Goal: Task Accomplishment & Management: Manage account settings

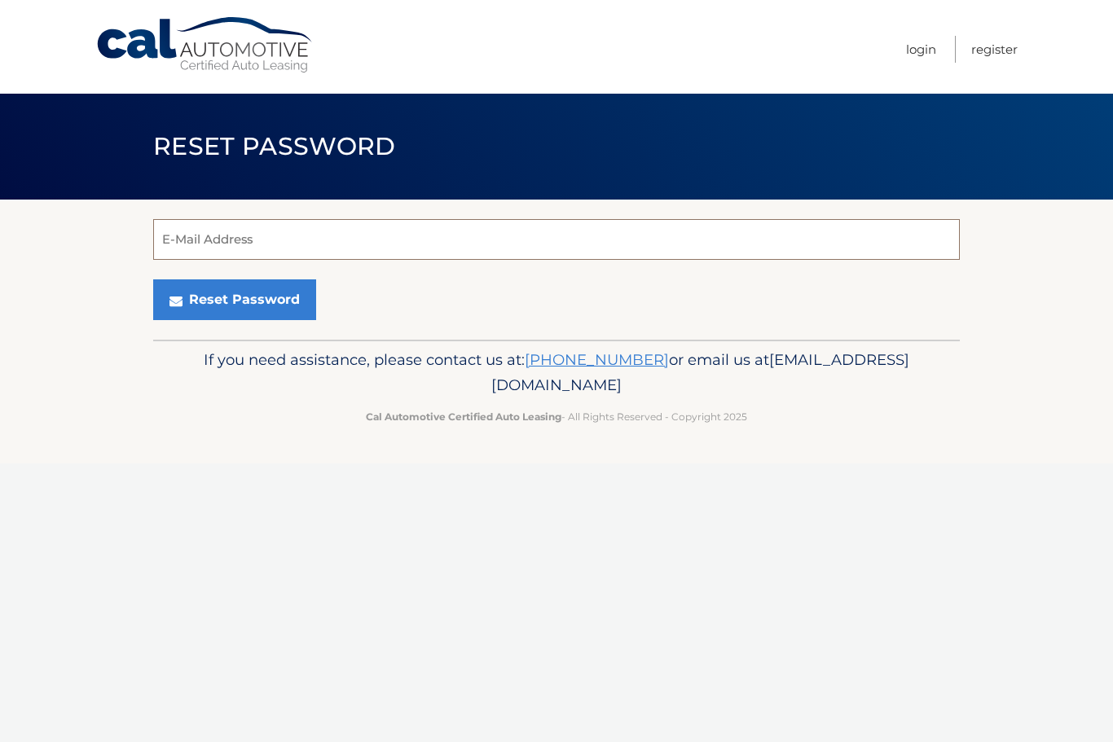
click at [189, 253] on input "E-Mail Address" at bounding box center [556, 239] width 806 height 41
type input "pranger@gmail.com"
click at [190, 305] on button "Reset Password" at bounding box center [234, 299] width 163 height 41
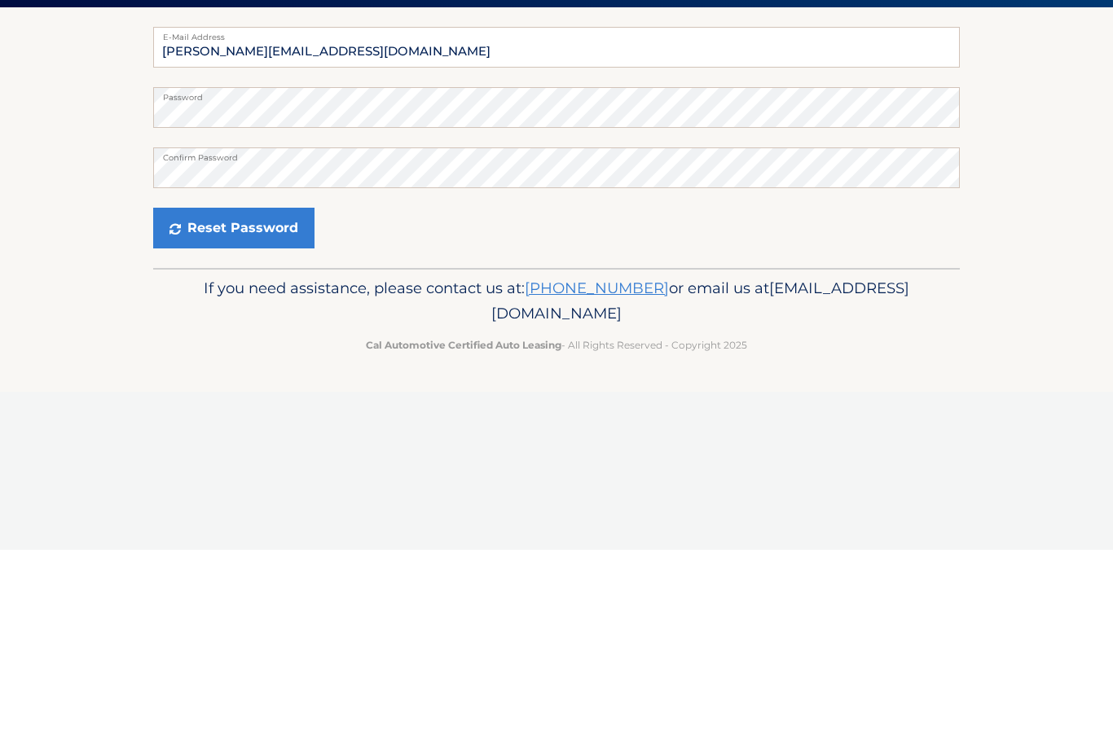
click at [202, 400] on button "Reset Password" at bounding box center [233, 420] width 161 height 41
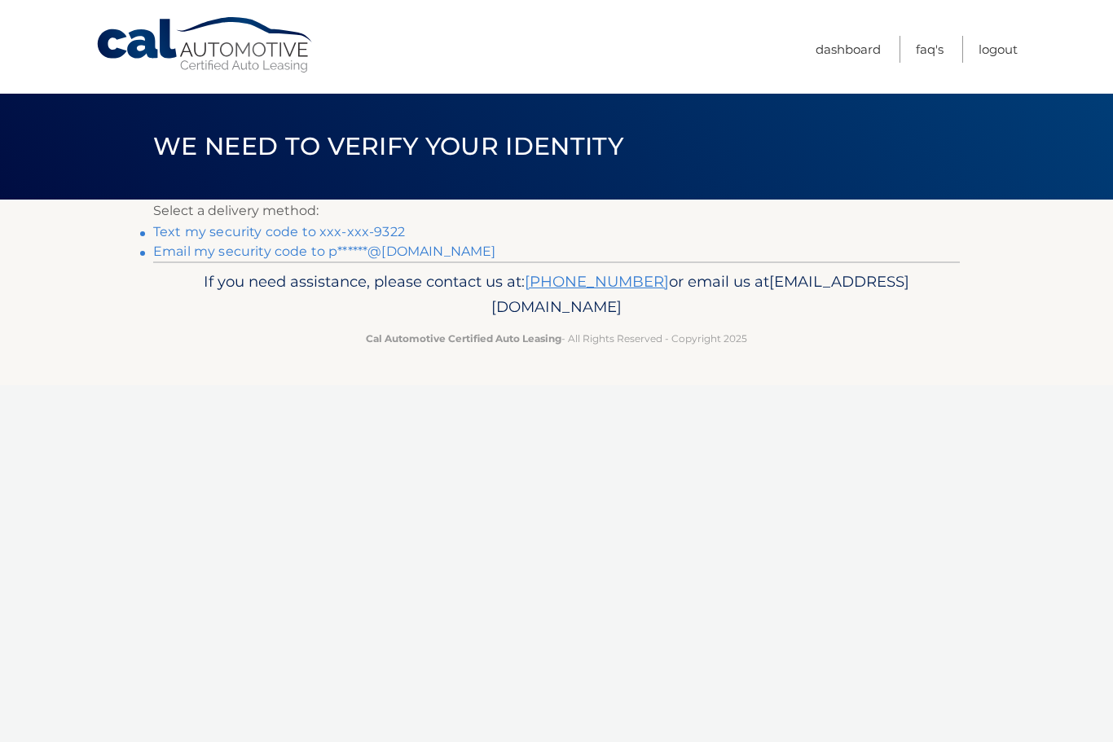
click at [204, 257] on link "Email my security code to p******@gmail.com" at bounding box center [324, 251] width 343 height 15
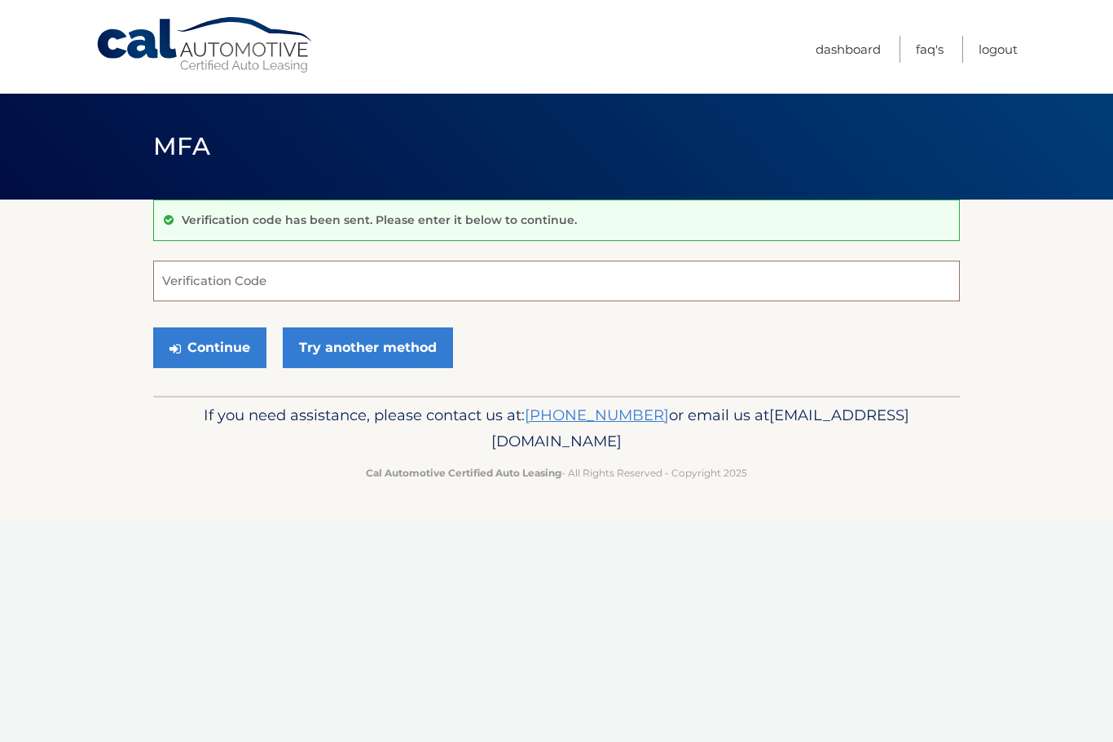
paste input "018237"
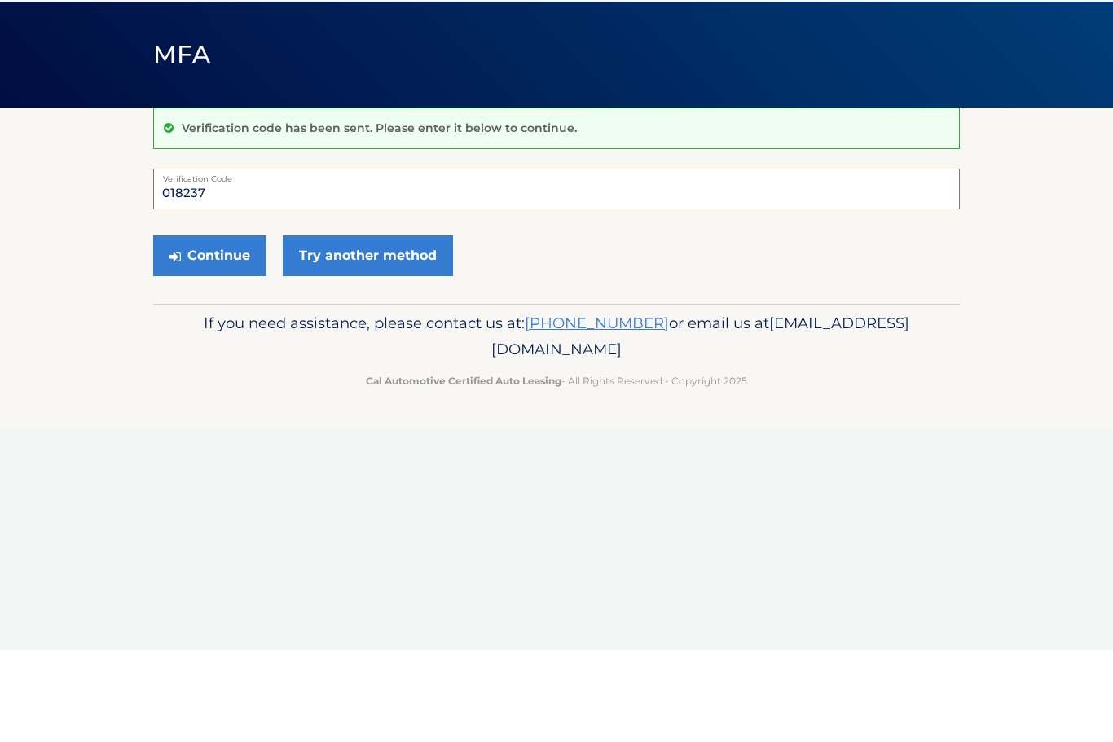
type input "018237"
click at [185, 327] on button "Continue" at bounding box center [209, 347] width 113 height 41
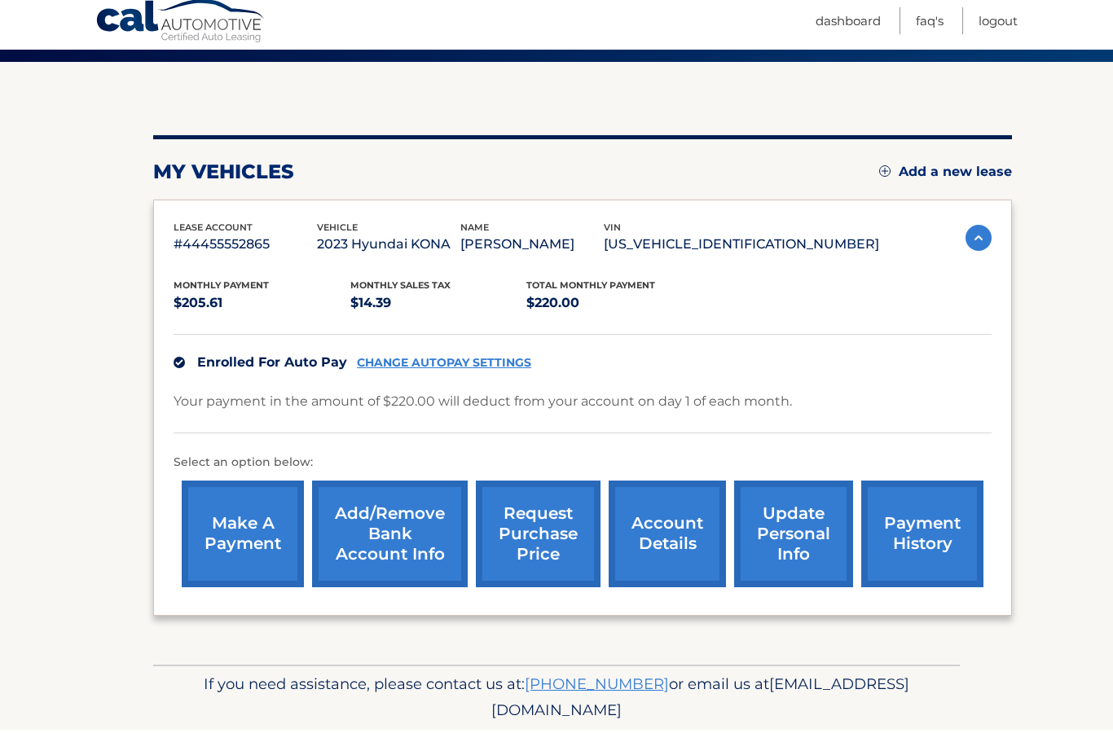
scroll to position [125, 0]
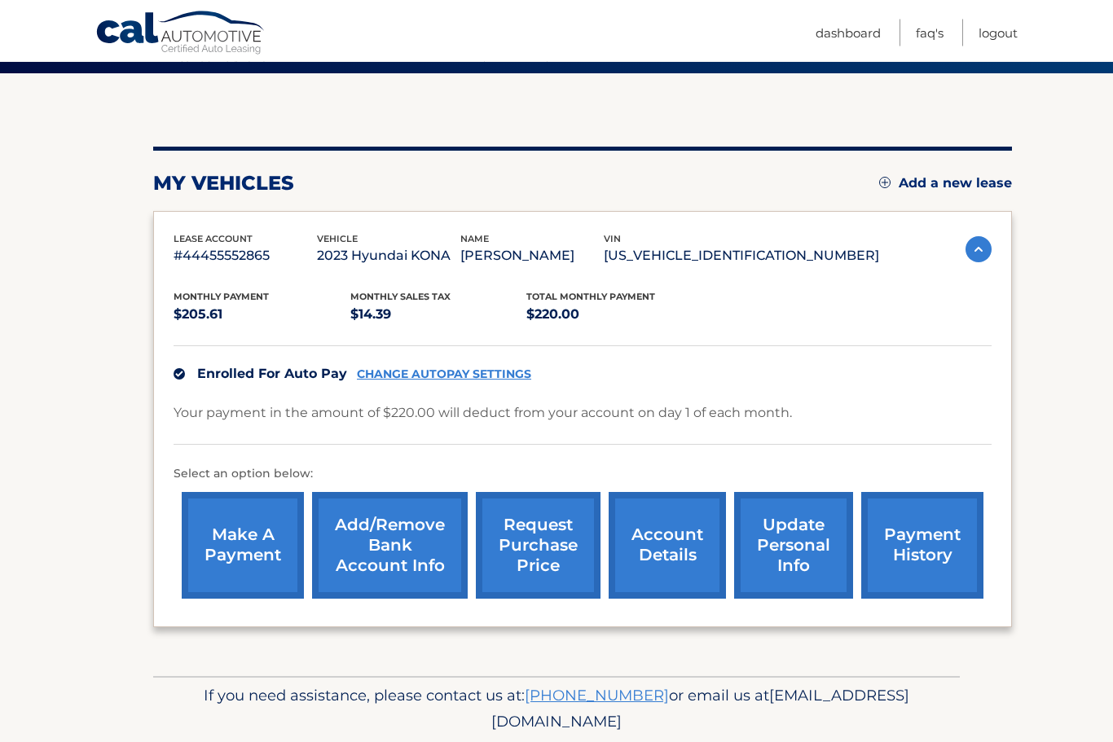
click at [547, 538] on link "request purchase price" at bounding box center [538, 546] width 125 height 107
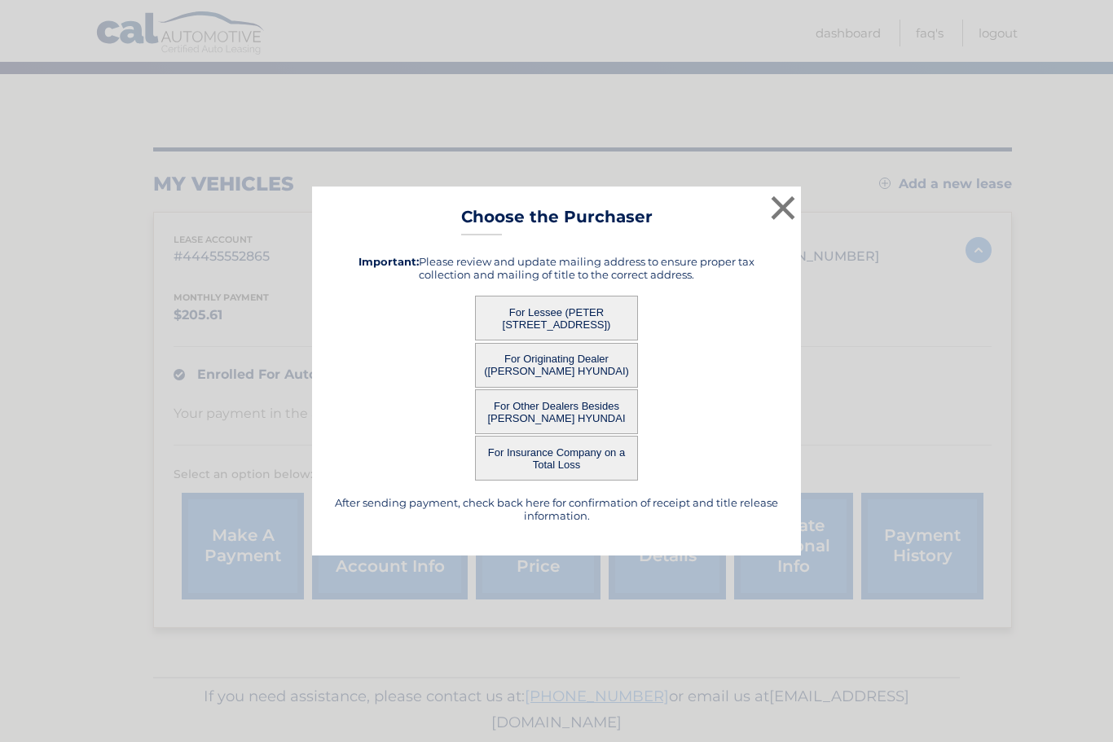
click at [770, 224] on button "×" at bounding box center [783, 207] width 33 height 33
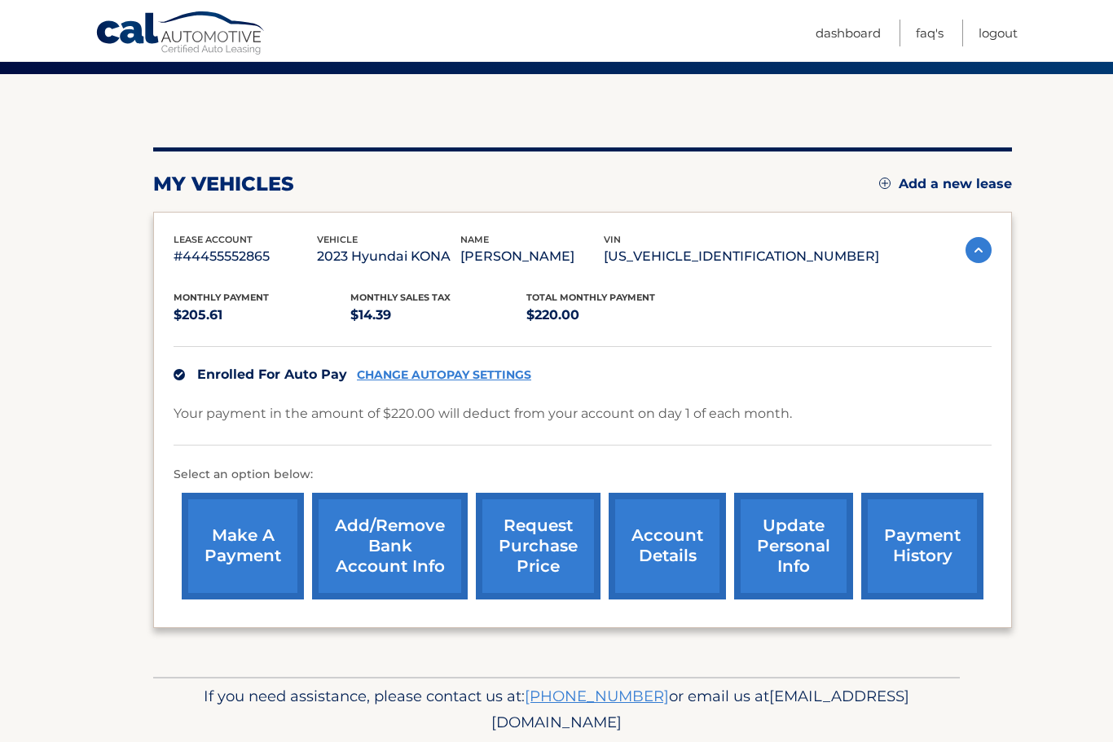
click at [670, 538] on link "account details" at bounding box center [667, 546] width 117 height 107
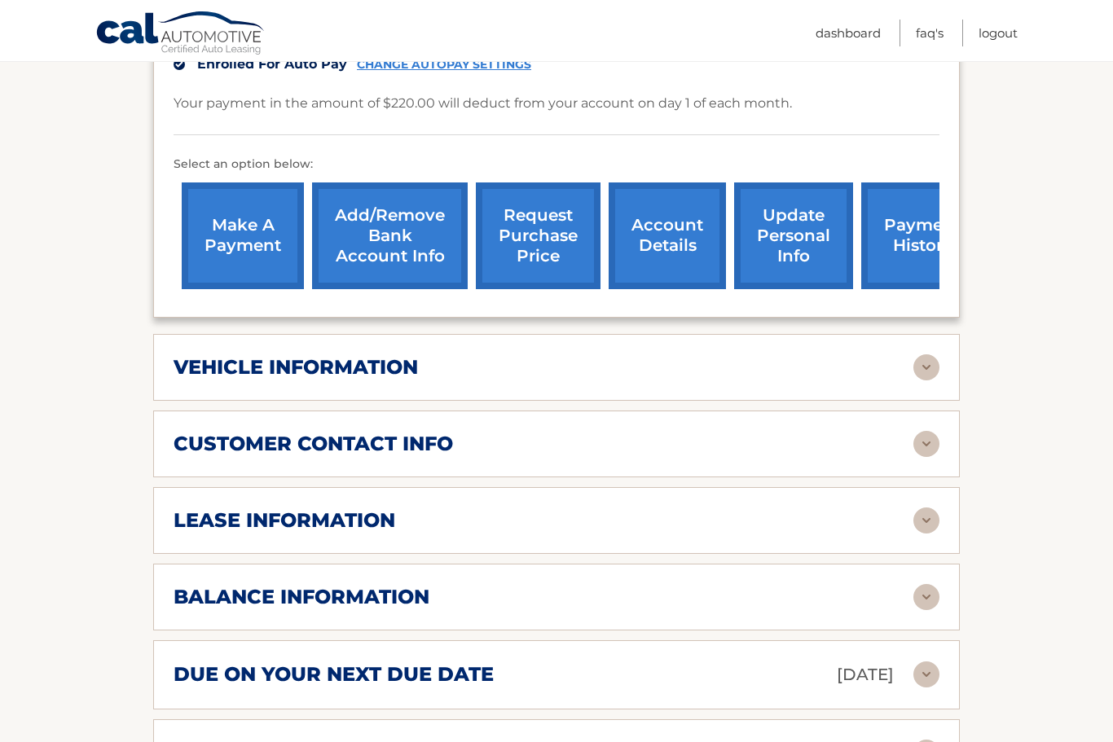
scroll to position [481, 0]
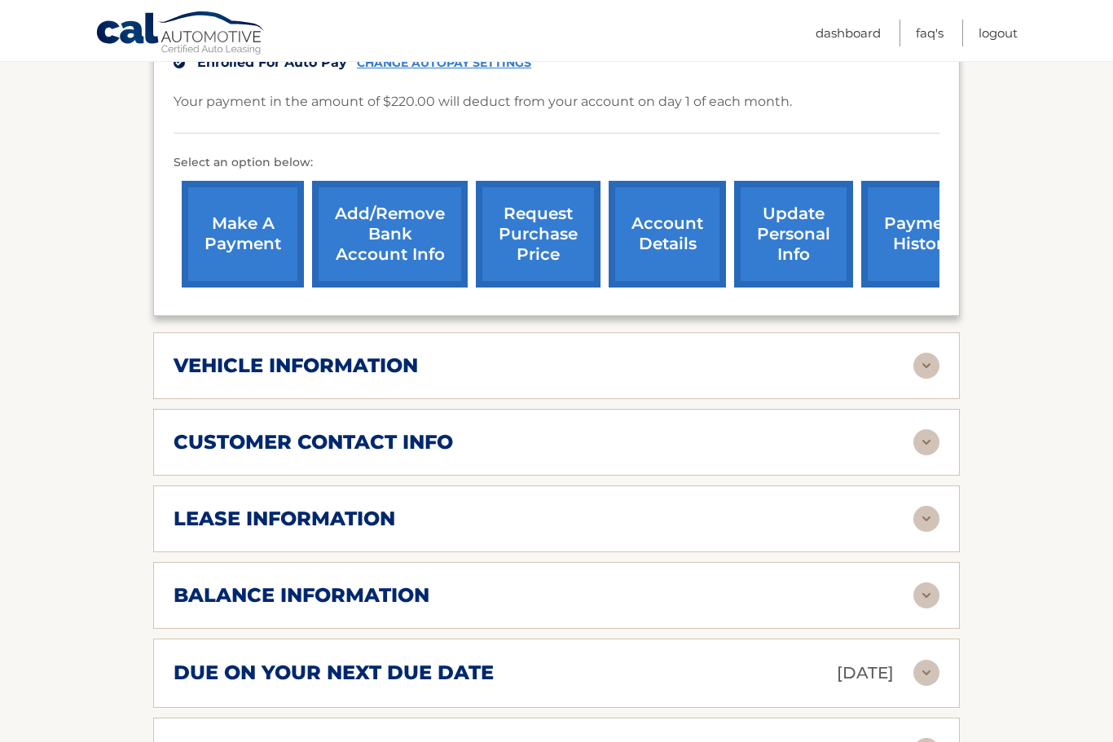
click at [937, 429] on img at bounding box center [926, 442] width 26 height 26
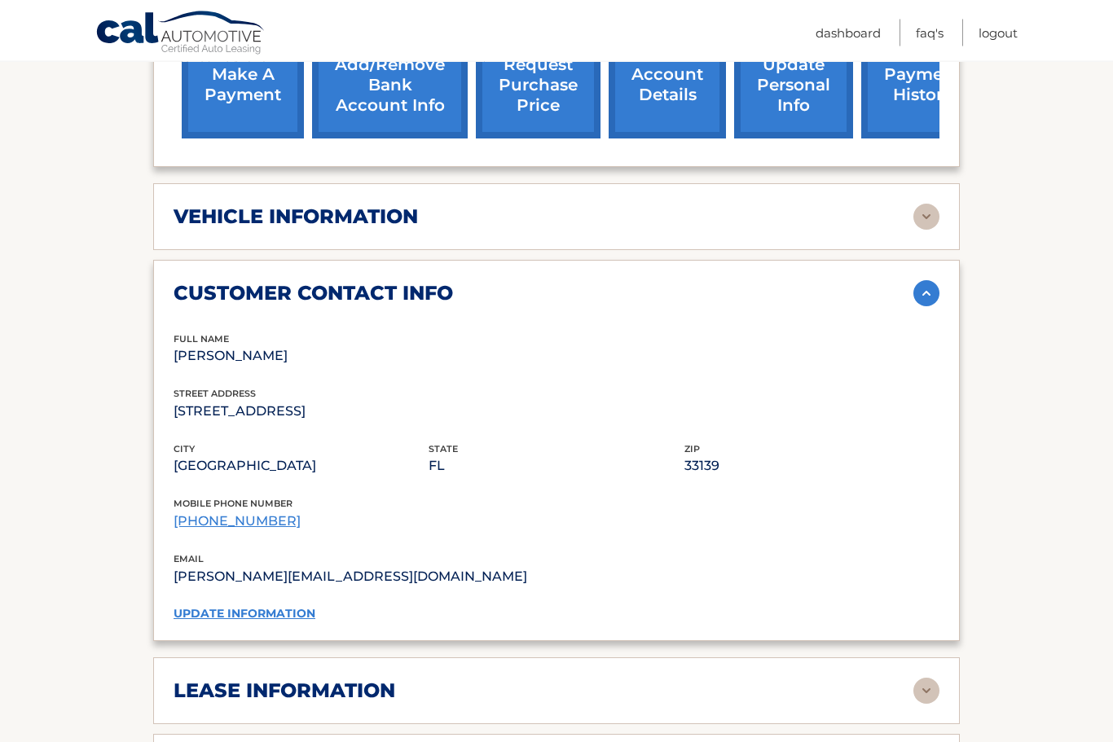
scroll to position [631, 0]
click at [217, 606] on link "update information" at bounding box center [245, 613] width 142 height 15
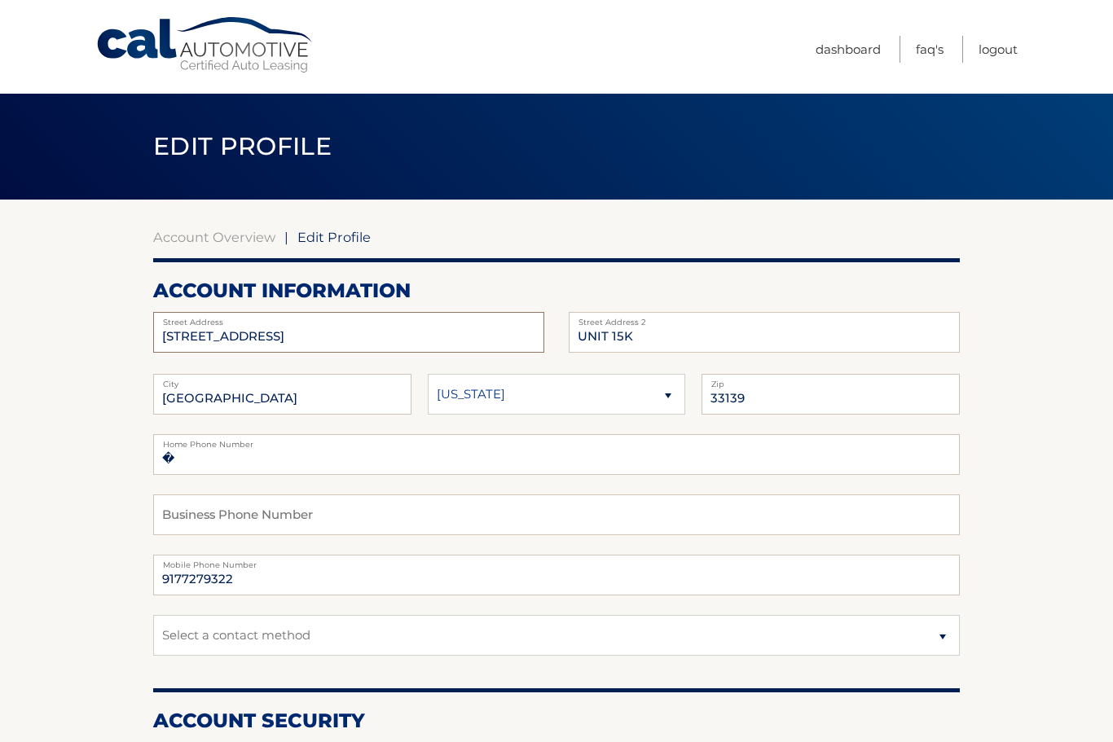
click at [268, 351] on input "[STREET_ADDRESS]" at bounding box center [348, 332] width 391 height 41
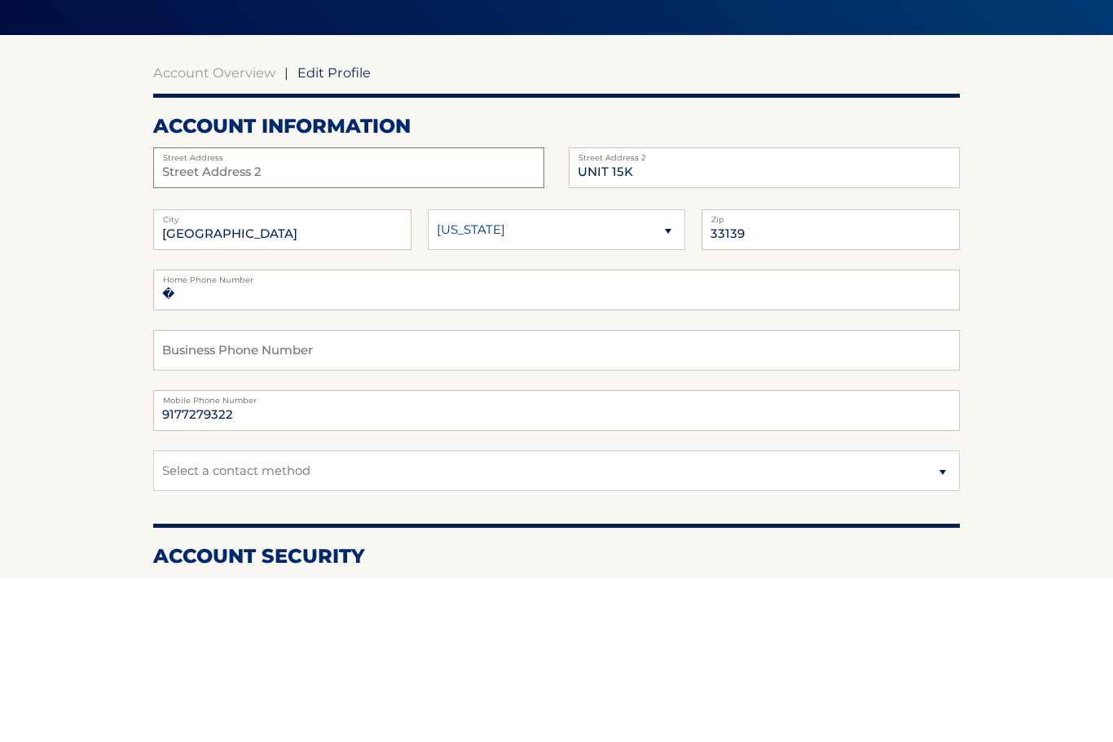
type input "[STREET_ADDRESS]"
type input "Apartment 626"
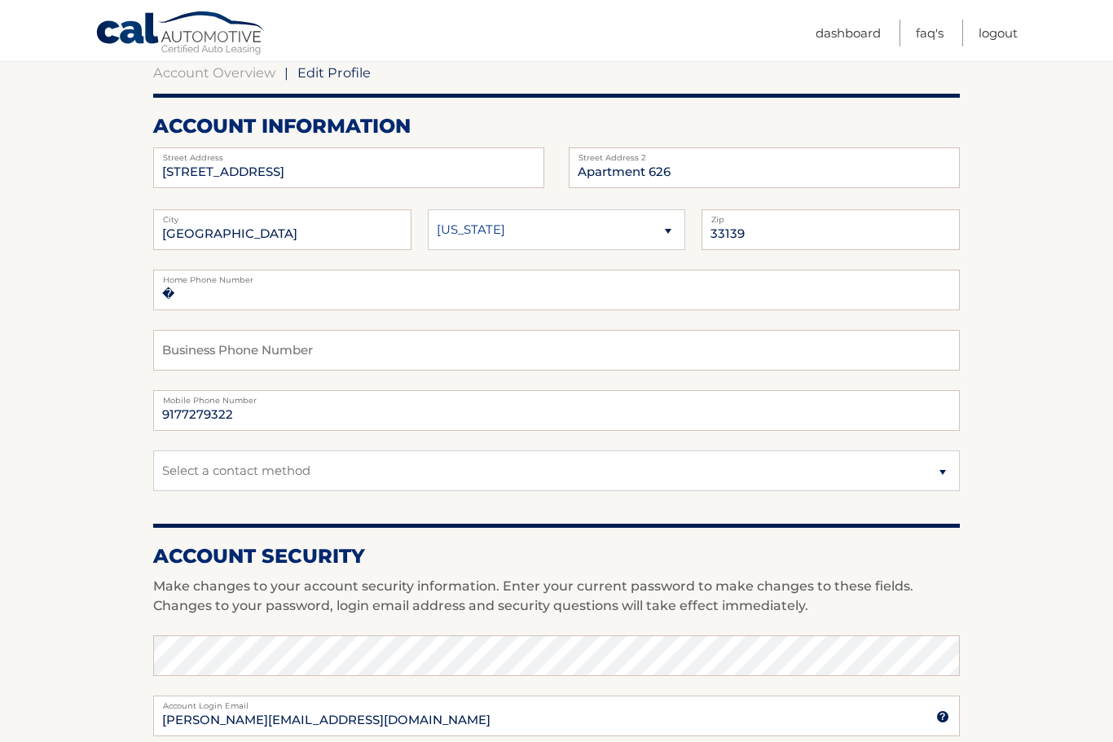
click at [802, 217] on label "Zip" at bounding box center [830, 215] width 258 height 13
click at [802, 226] on input "33139" at bounding box center [830, 229] width 258 height 41
type input "33136"
click at [281, 235] on input "MIAMI BEACH" at bounding box center [282, 230] width 258 height 41
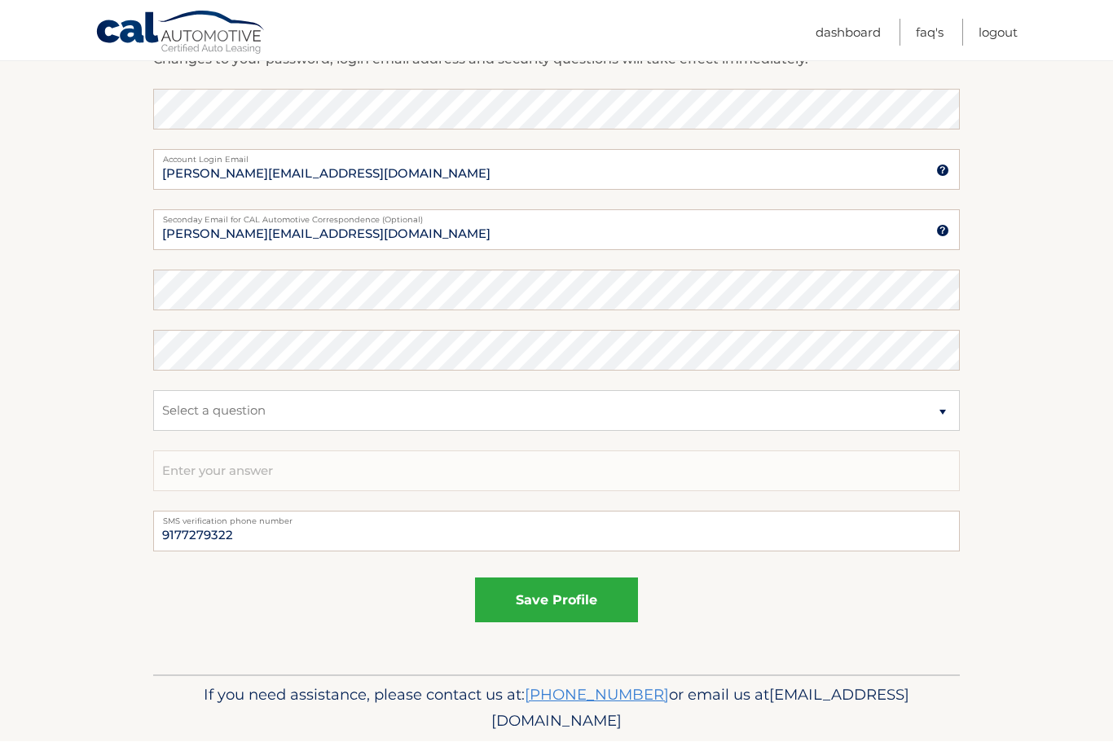
scroll to position [710, 0]
type input "MIAMI"
click at [556, 597] on button "save profile" at bounding box center [556, 600] width 163 height 45
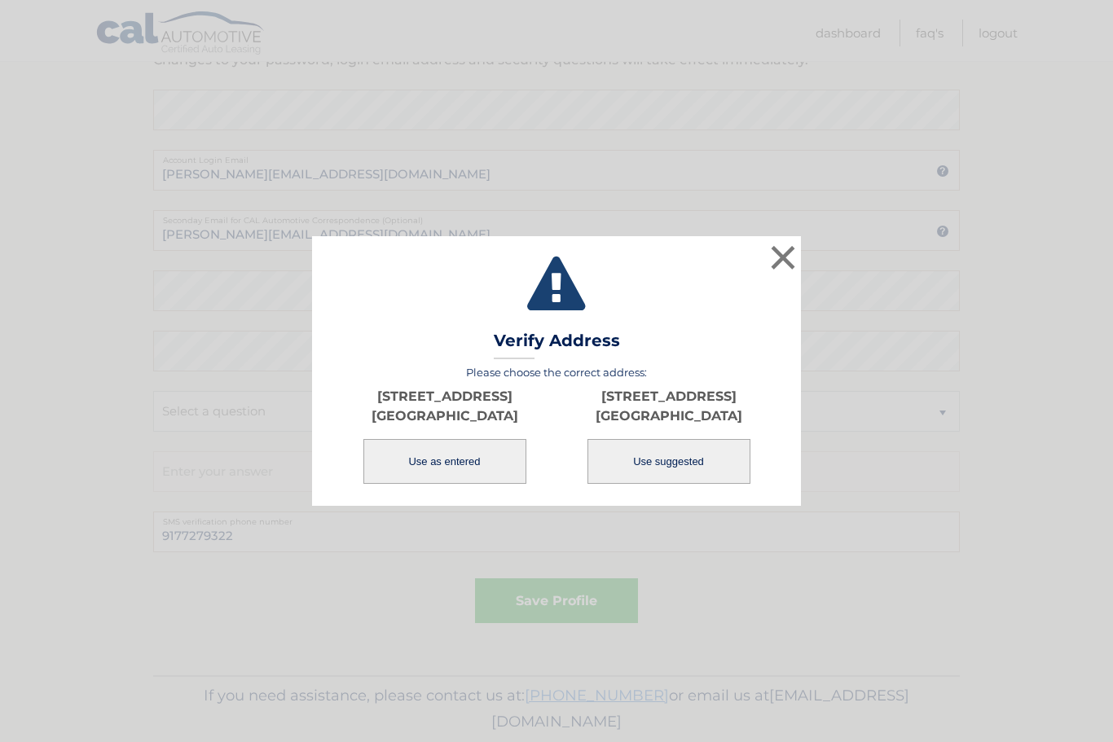
click at [671, 484] on button "Use suggested" at bounding box center [668, 461] width 163 height 45
type input "1170 NW 11TH ST"
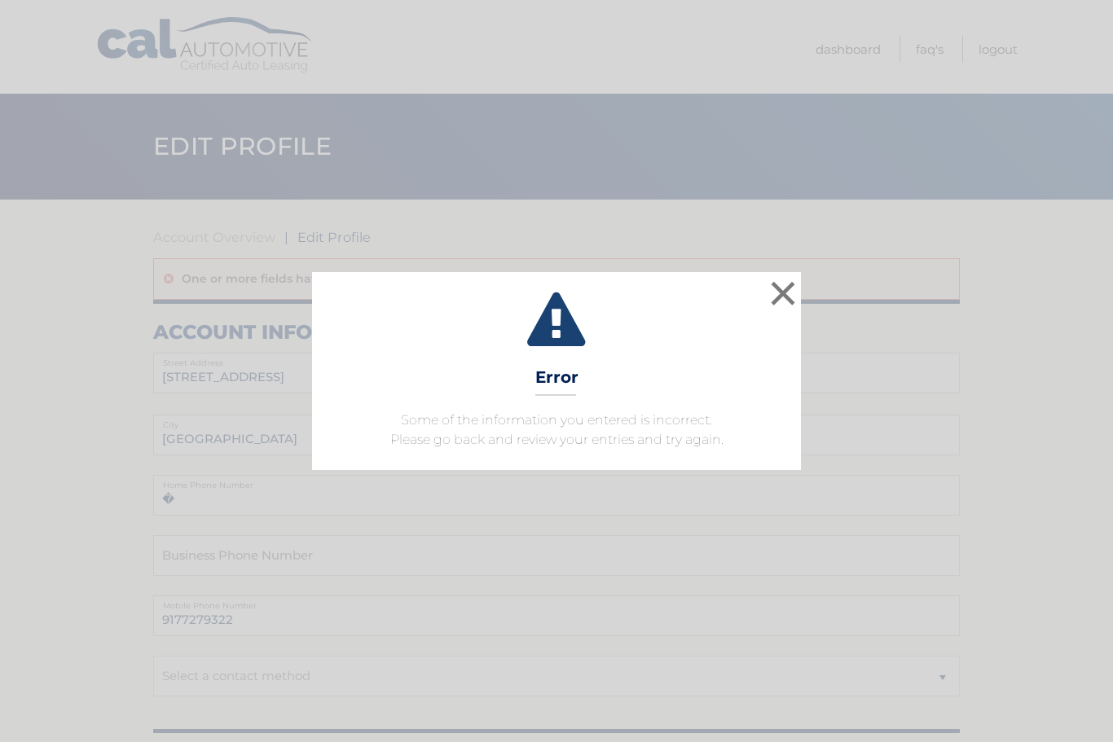
click at [788, 288] on button "×" at bounding box center [783, 293] width 33 height 33
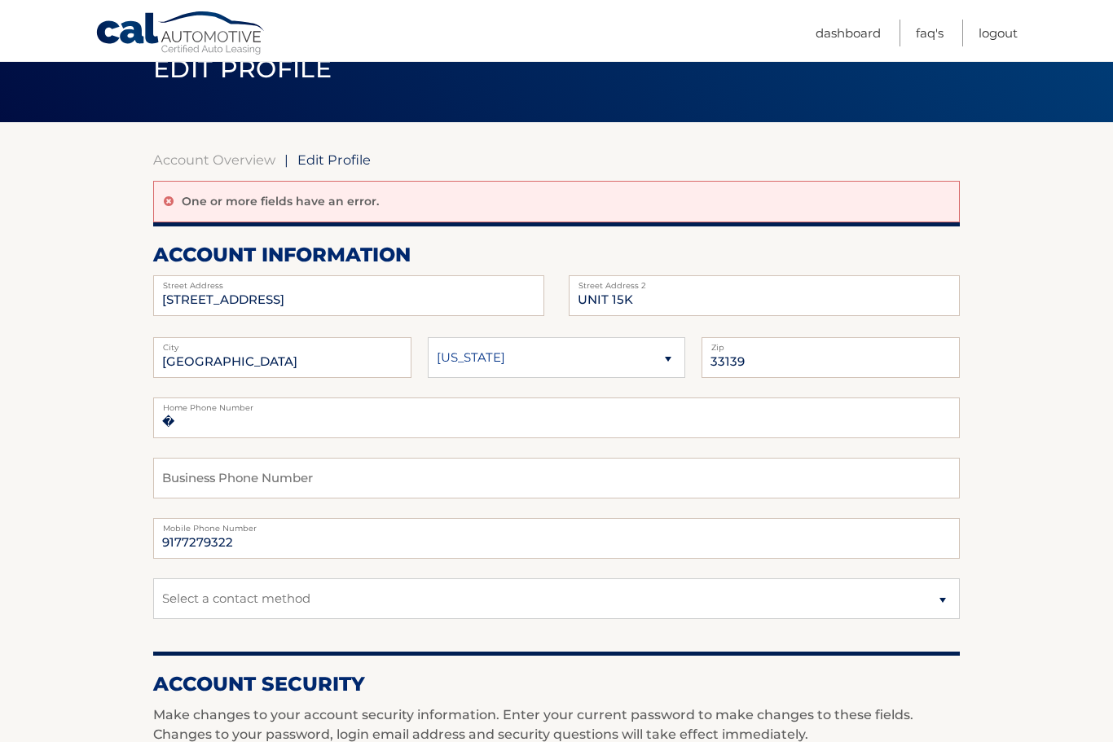
scroll to position [77, 0]
click at [242, 301] on input "5 ISLAND AVE" at bounding box center [348, 296] width 391 height 41
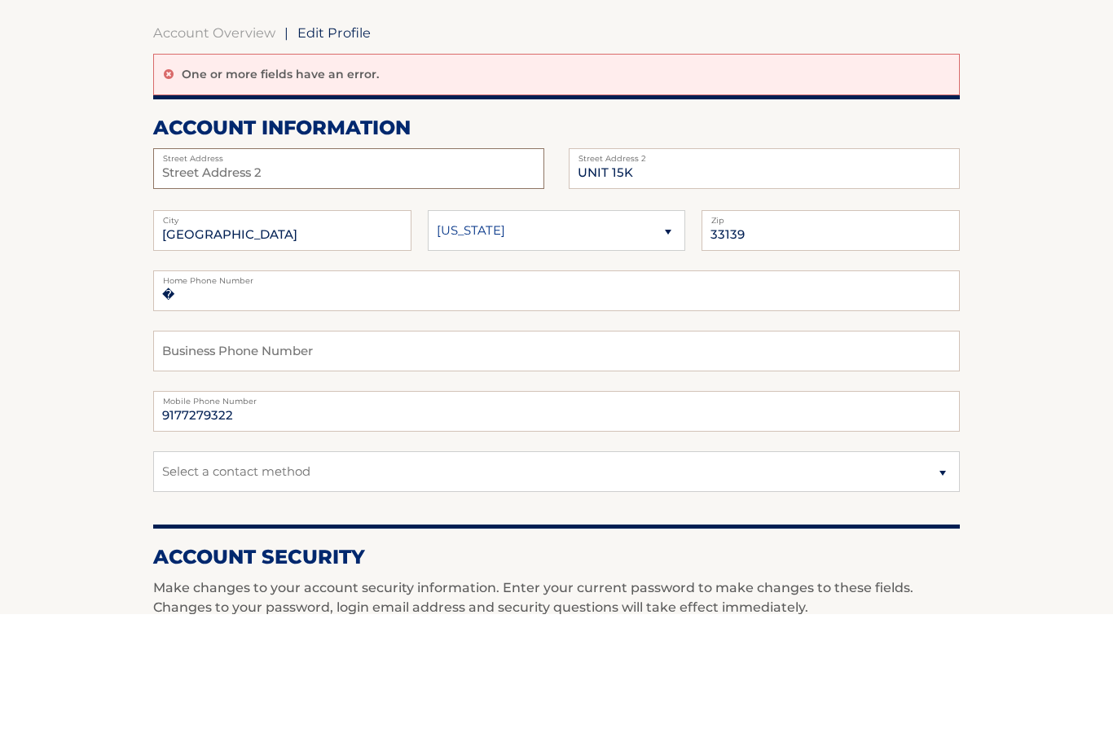
type input "1170 NW 11th St."
type input "Apartment 626"
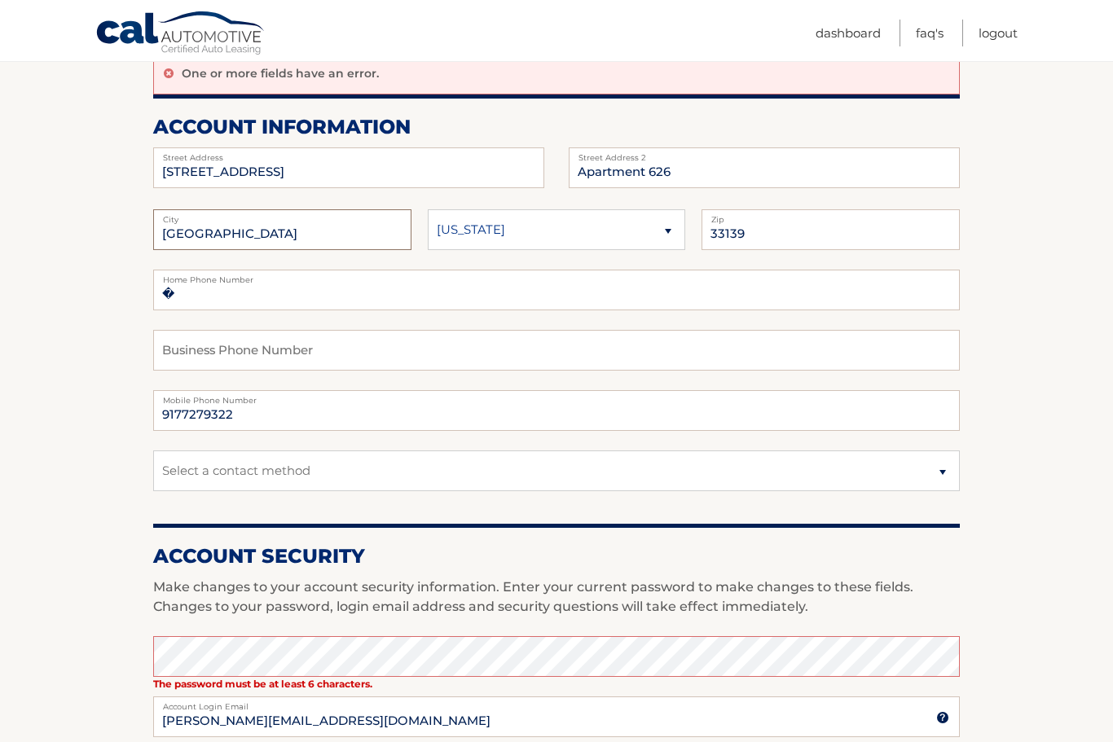
click at [278, 242] on input "MIAMI BEACH" at bounding box center [282, 229] width 258 height 41
type input "MIAMI"
click at [813, 235] on input "33139" at bounding box center [830, 230] width 258 height 41
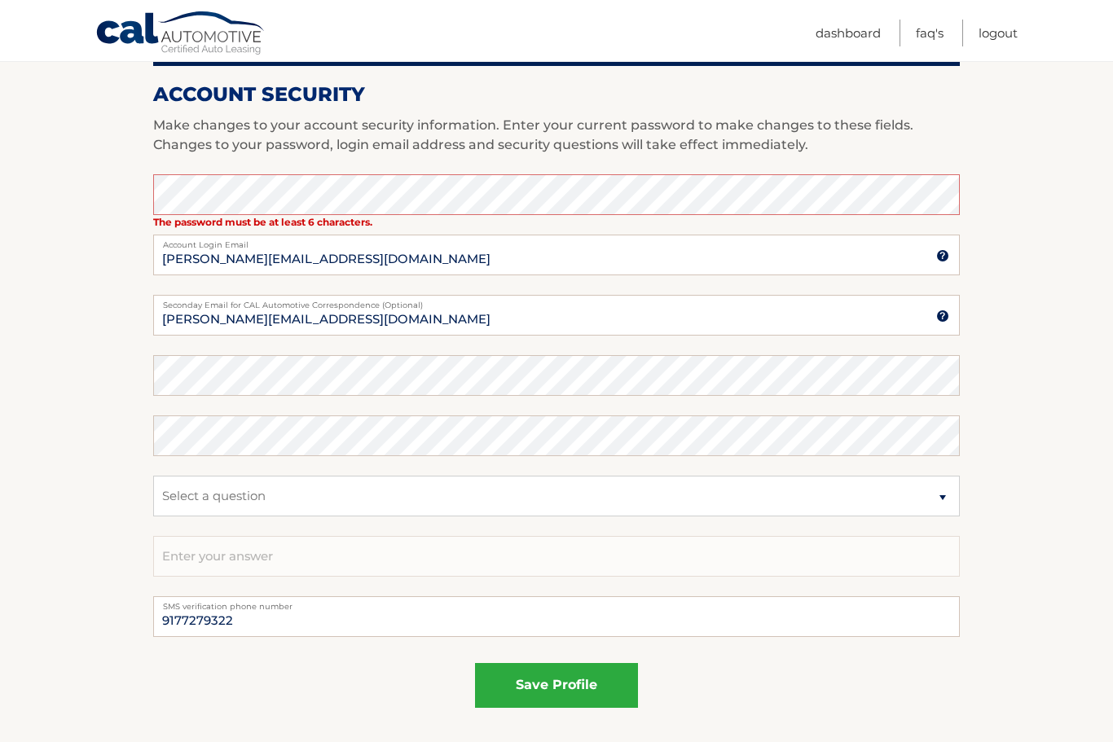
scroll to position [666, 0]
type input "33136"
type input "pranger@gmail.com"
click at [580, 694] on button "save profile" at bounding box center [556, 686] width 163 height 45
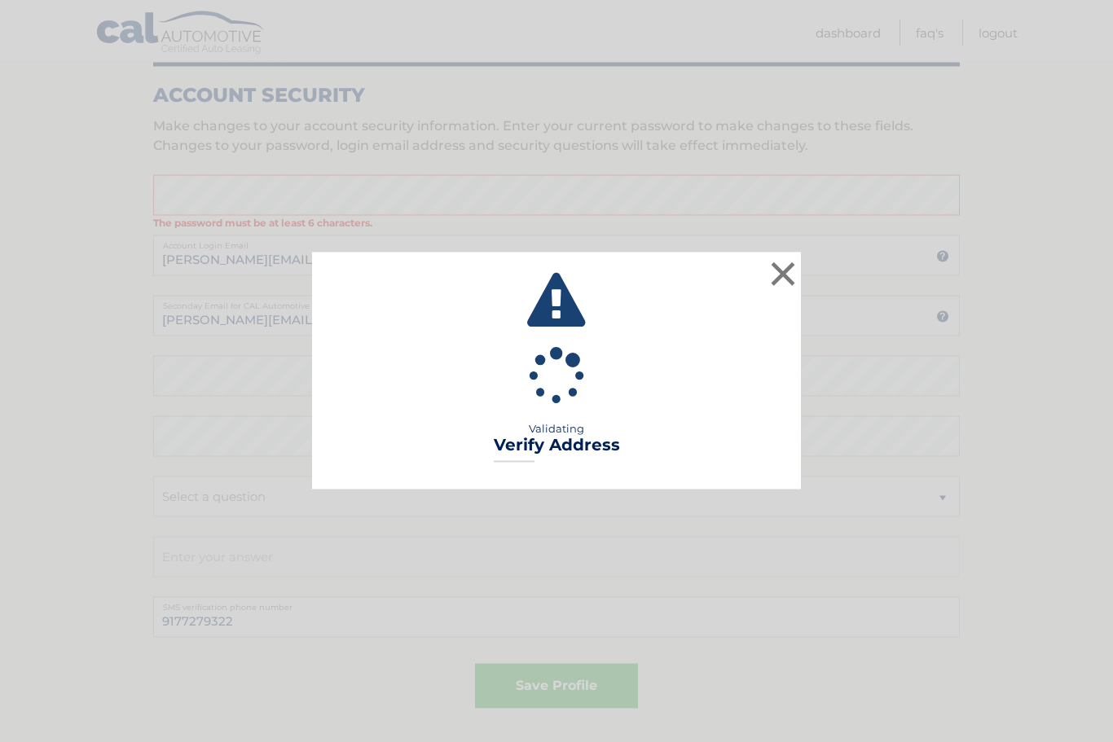
scroll to position [667, 0]
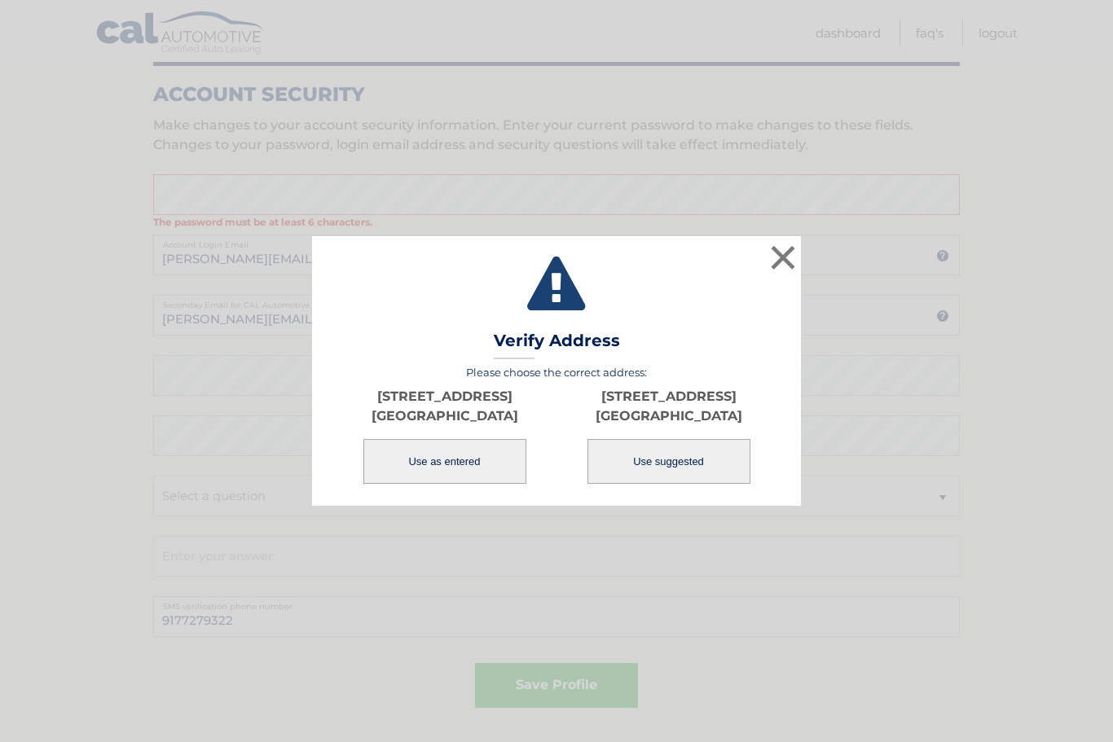
click at [701, 484] on button "Use suggested" at bounding box center [668, 461] width 163 height 45
type input "1170 NW 11TH ST"
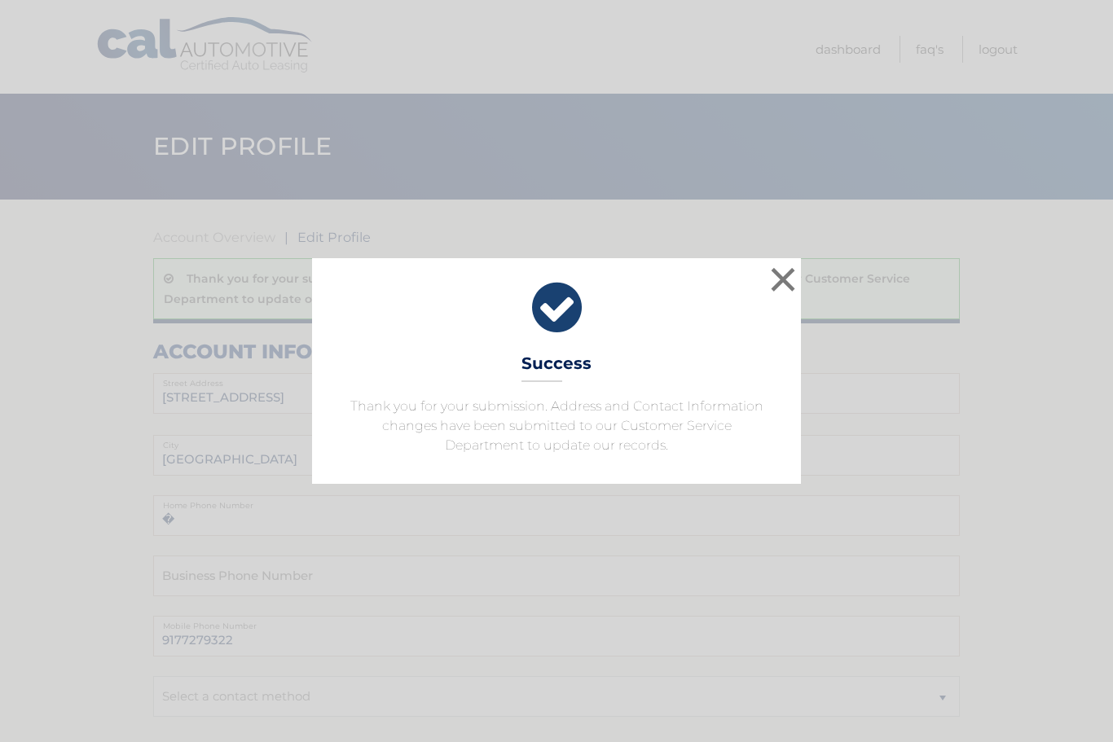
click at [778, 283] on button "×" at bounding box center [783, 279] width 33 height 33
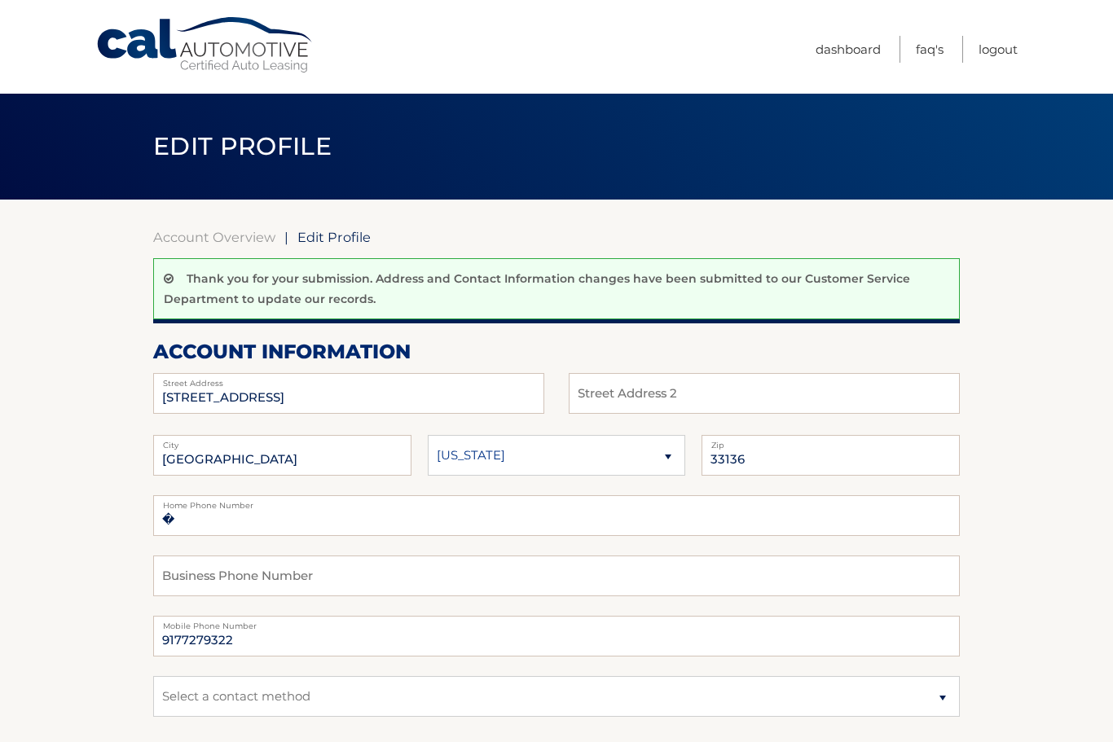
click at [837, 54] on link "Dashboard" at bounding box center [847, 49] width 65 height 27
click at [851, 51] on link "Dashboard" at bounding box center [847, 49] width 65 height 27
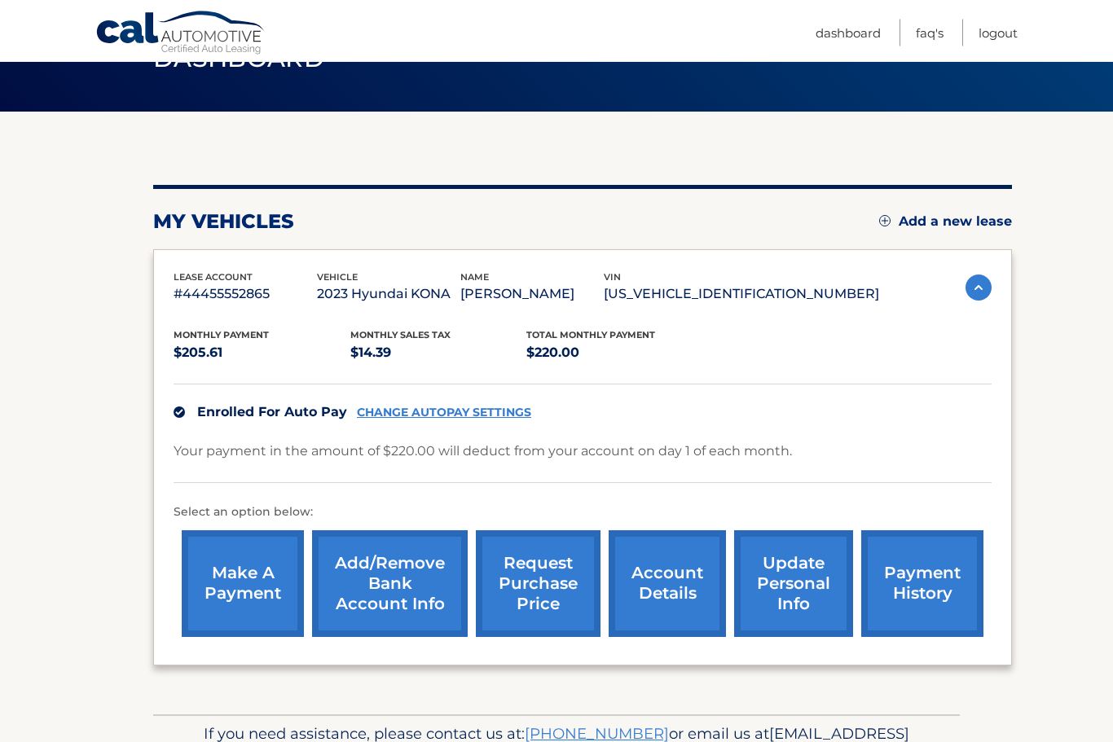
scroll to position [125, 0]
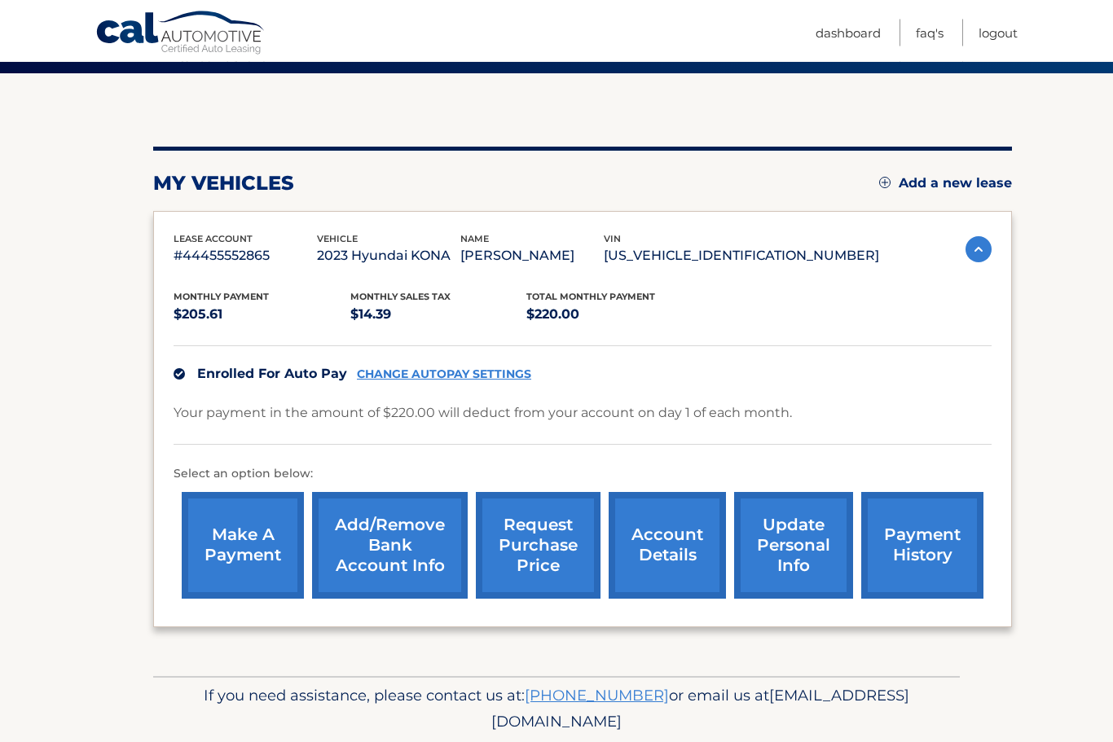
click at [538, 546] on link "request purchase price" at bounding box center [538, 546] width 125 height 107
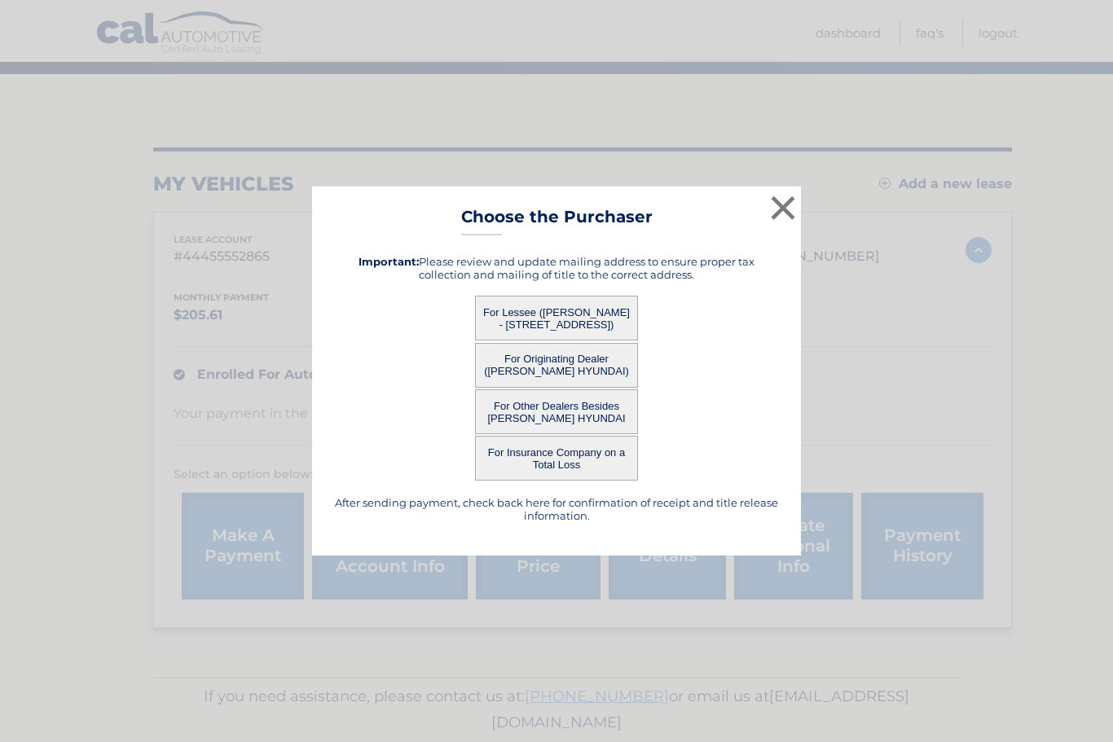
click at [597, 340] on button "For Lessee ([PERSON_NAME] - [STREET_ADDRESS])" at bounding box center [556, 318] width 163 height 45
click at [556, 341] on button "For Lessee ([PERSON_NAME] - [STREET_ADDRESS])" at bounding box center [556, 318] width 163 height 45
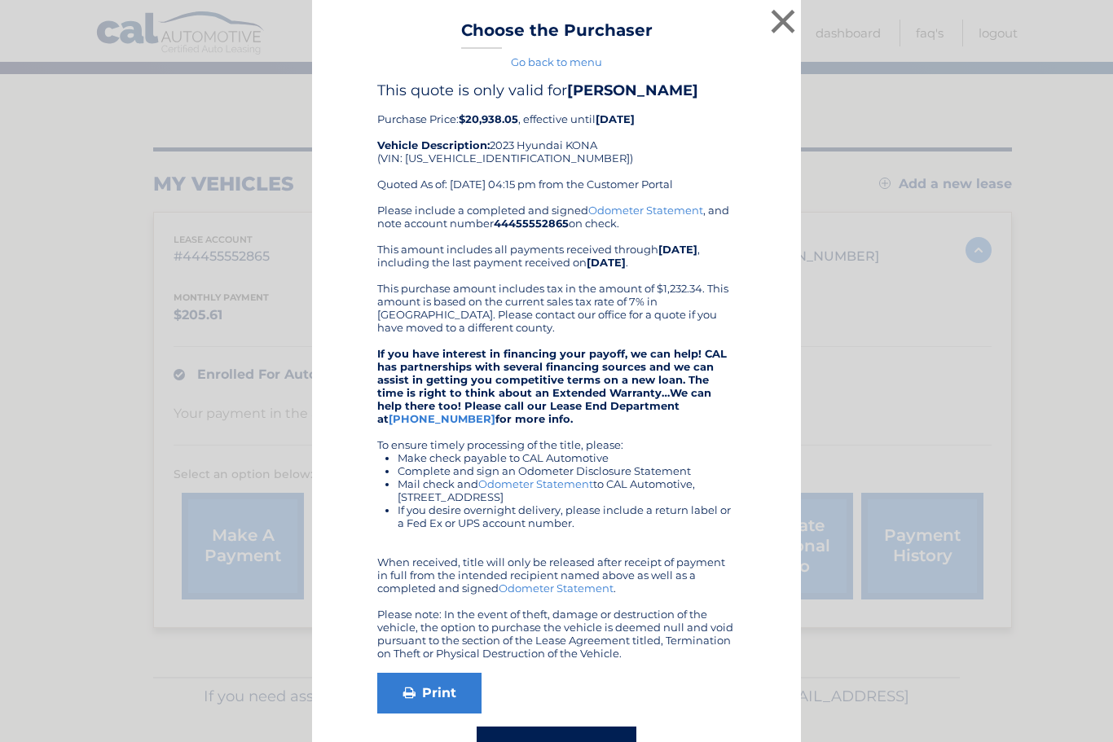
click at [771, 21] on button "×" at bounding box center [783, 21] width 33 height 33
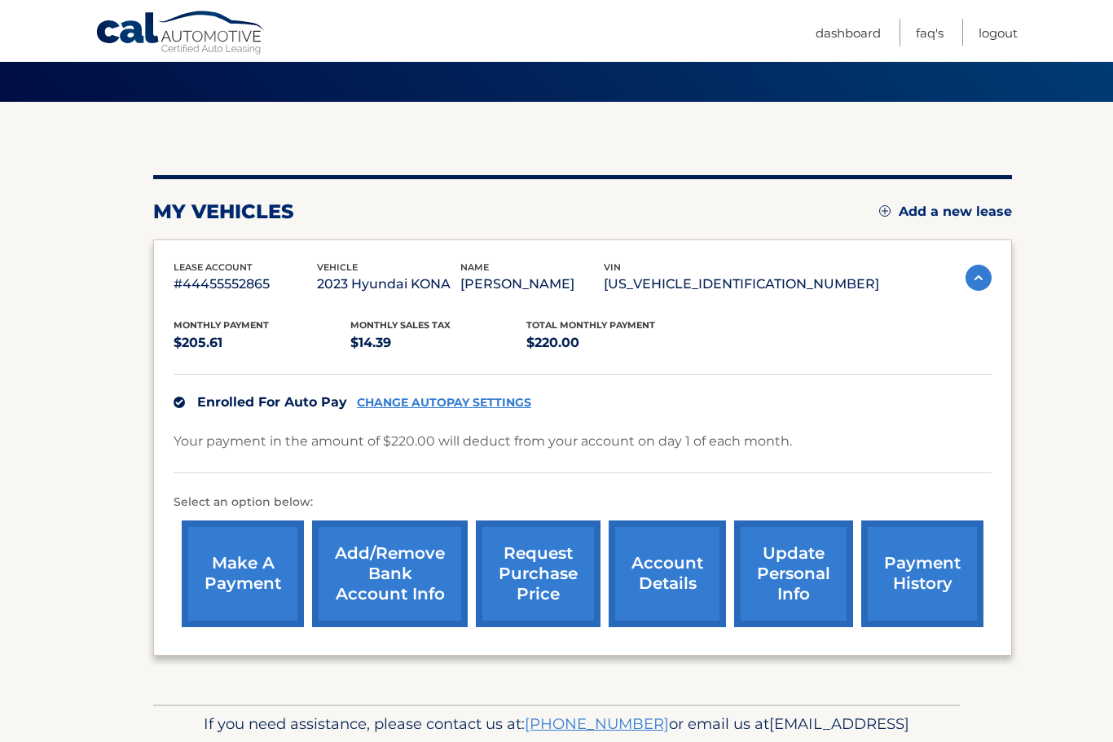
scroll to position [0, 0]
